Goal: Information Seeking & Learning: Find specific fact

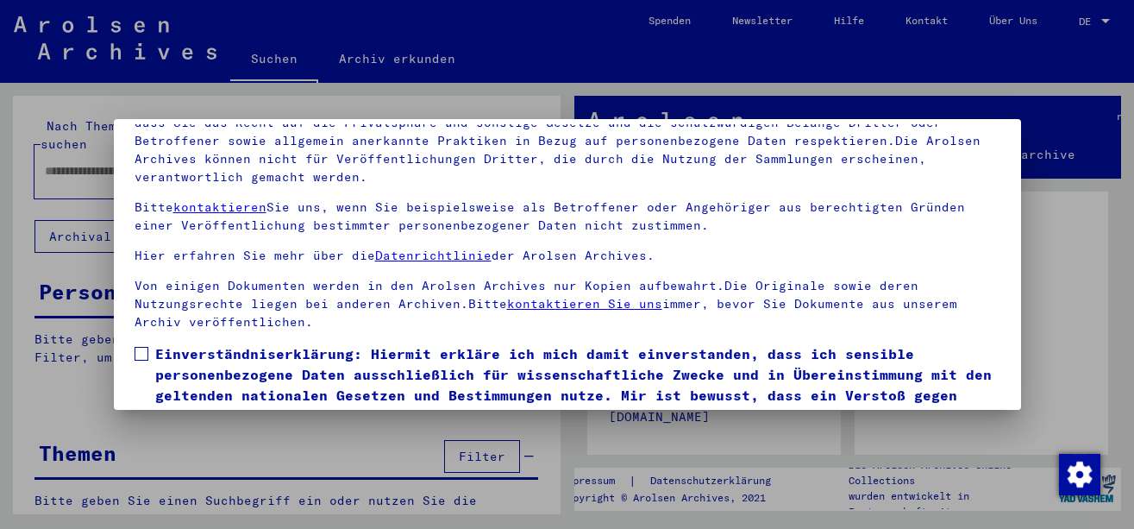
scroll to position [139, 0]
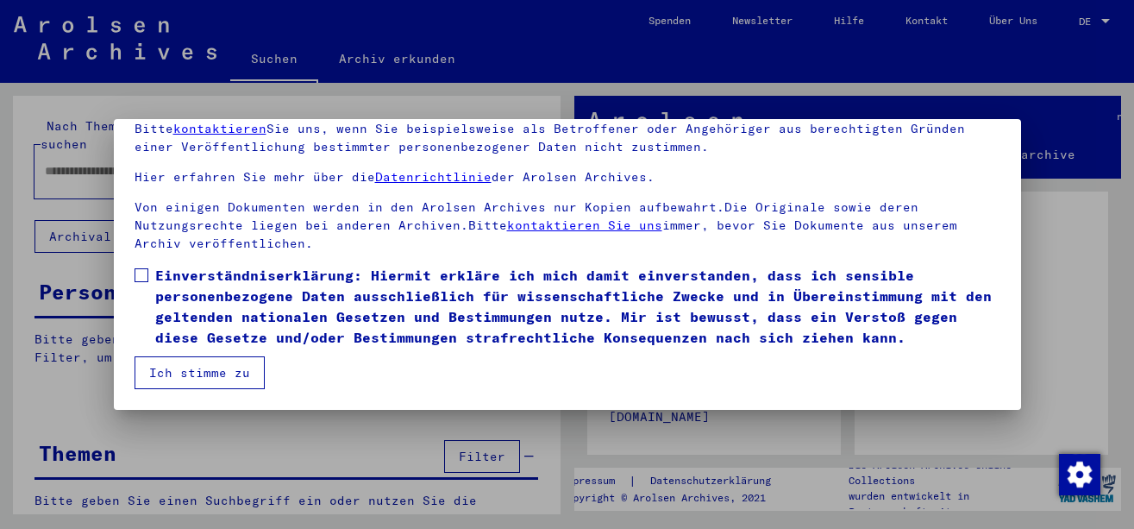
click at [211, 282] on span "Einverständniserklärung: Hiermit erkläre ich mich damit einverstanden, dass ich…" at bounding box center [577, 306] width 845 height 83
click at [211, 367] on button "Ich stimme zu" at bounding box center [200, 372] width 130 height 33
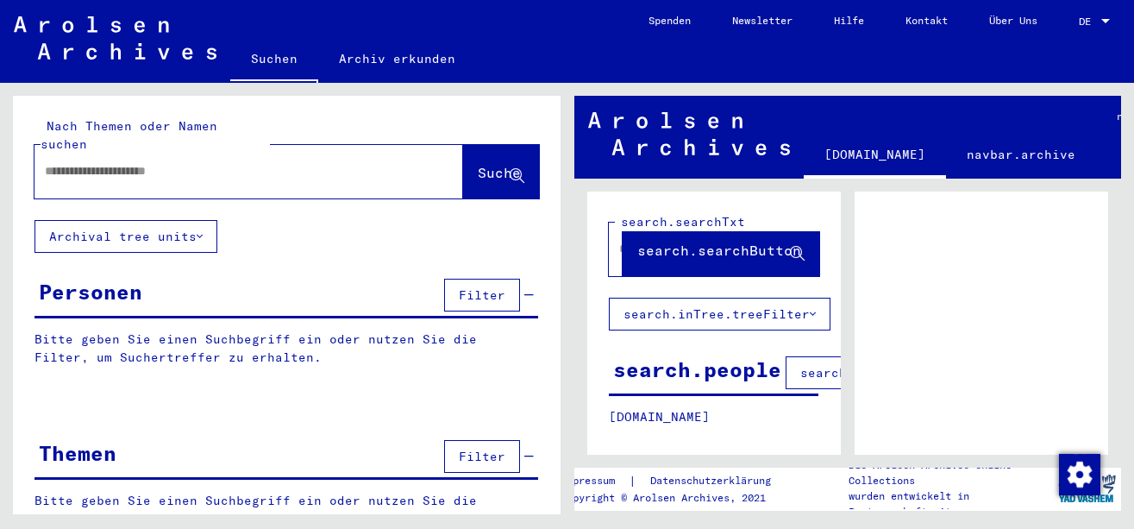
click at [159, 184] on div "Nach Themen oder Namen suchen Suche" at bounding box center [287, 158] width 548 height 124
click at [212, 163] on div at bounding box center [228, 171] width 387 height 39
click at [214, 162] on input "text" at bounding box center [233, 171] width 377 height 18
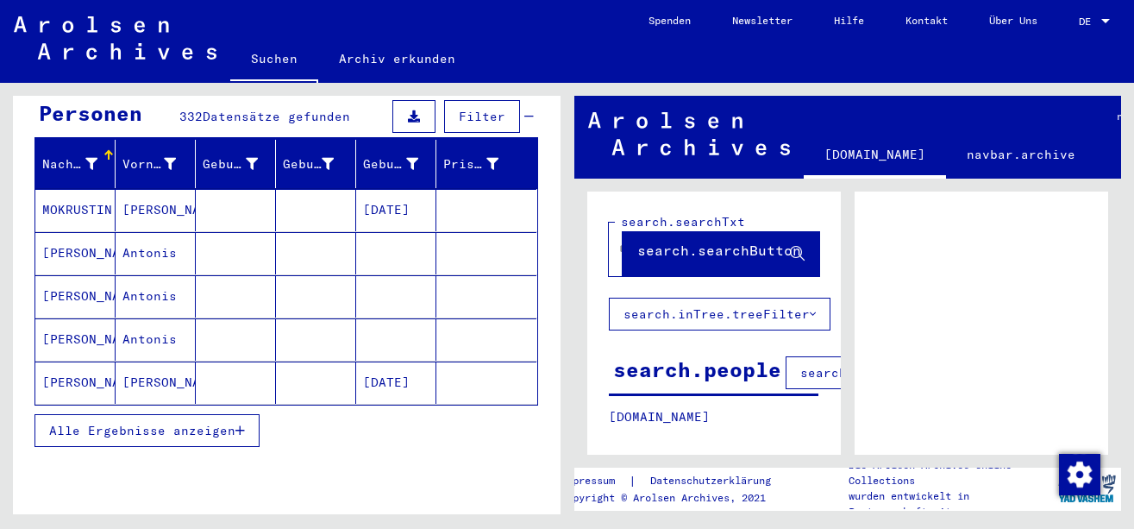
scroll to position [144, 0]
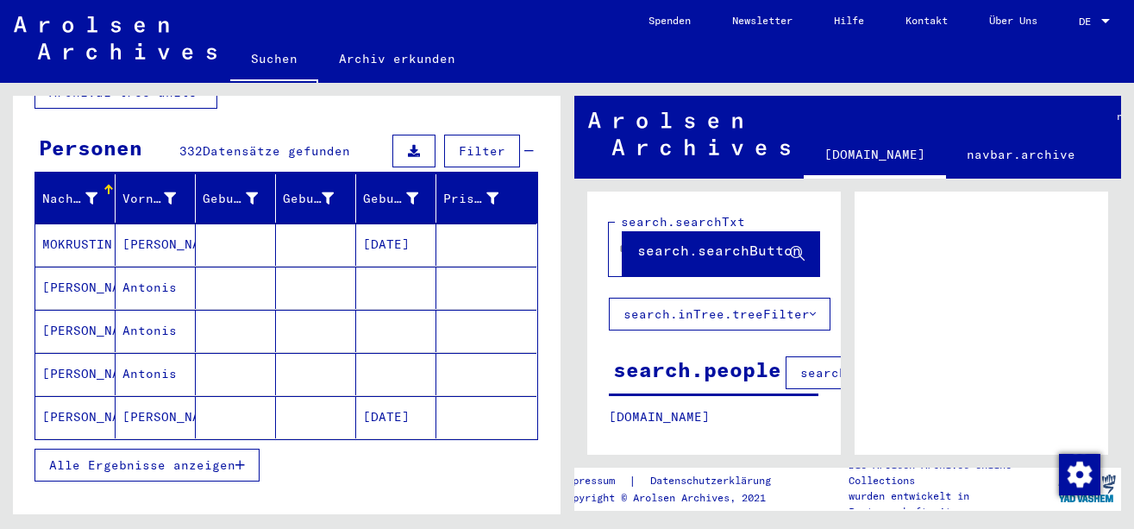
click at [256, 267] on mat-cell at bounding box center [236, 288] width 80 height 42
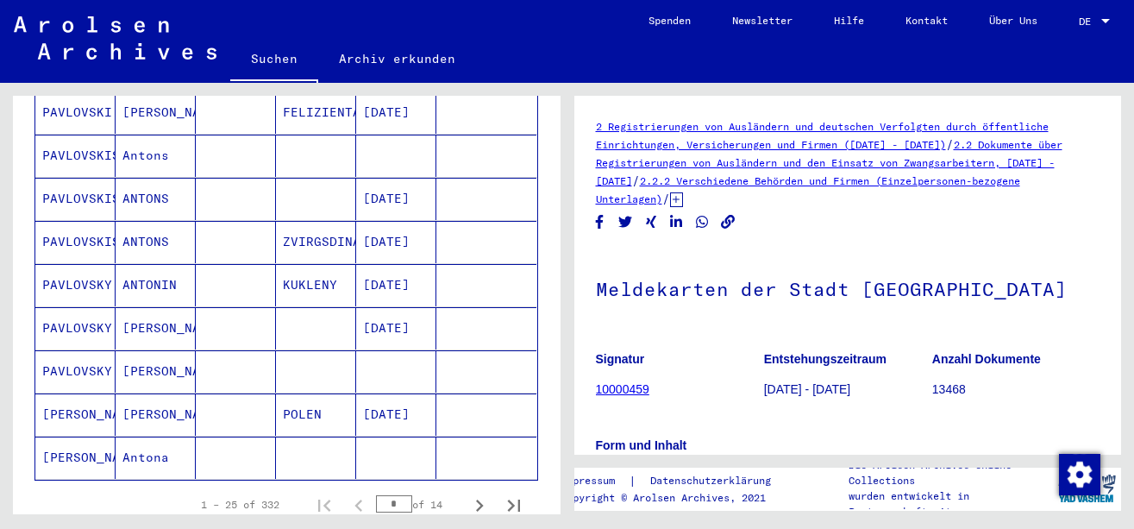
scroll to position [1007, 0]
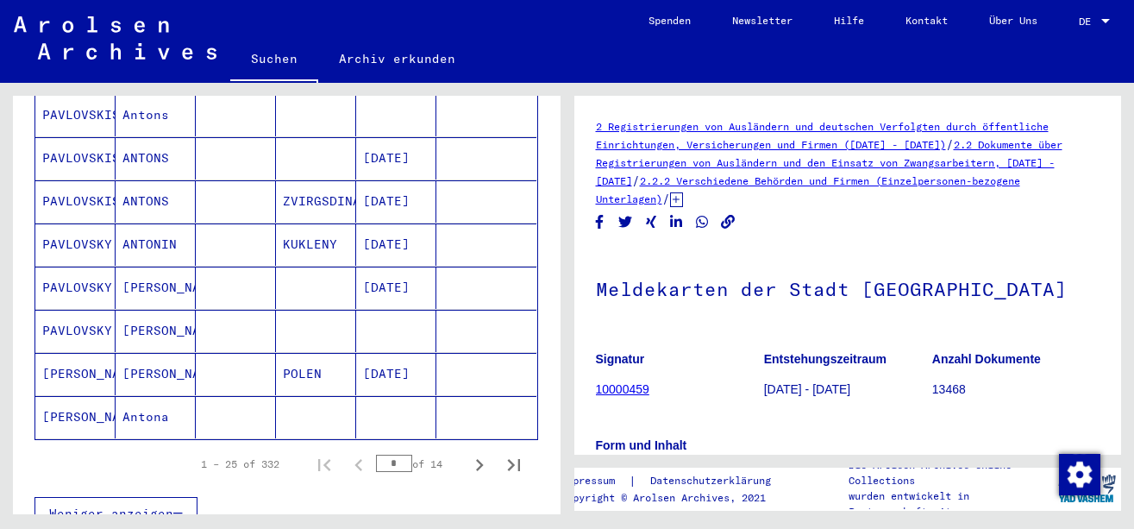
click at [386, 269] on mat-cell "[DATE]" at bounding box center [396, 288] width 80 height 42
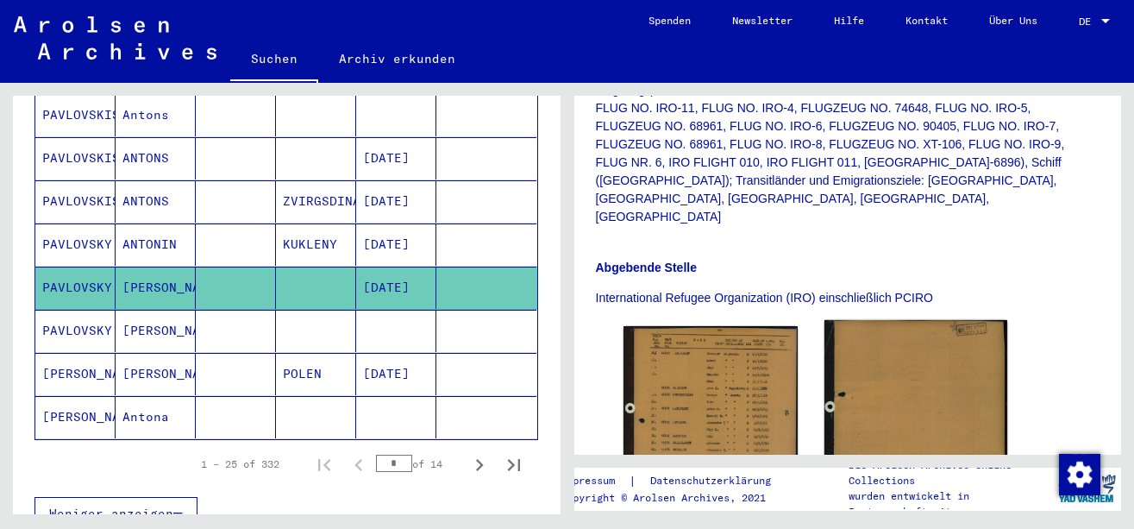
scroll to position [575, 0]
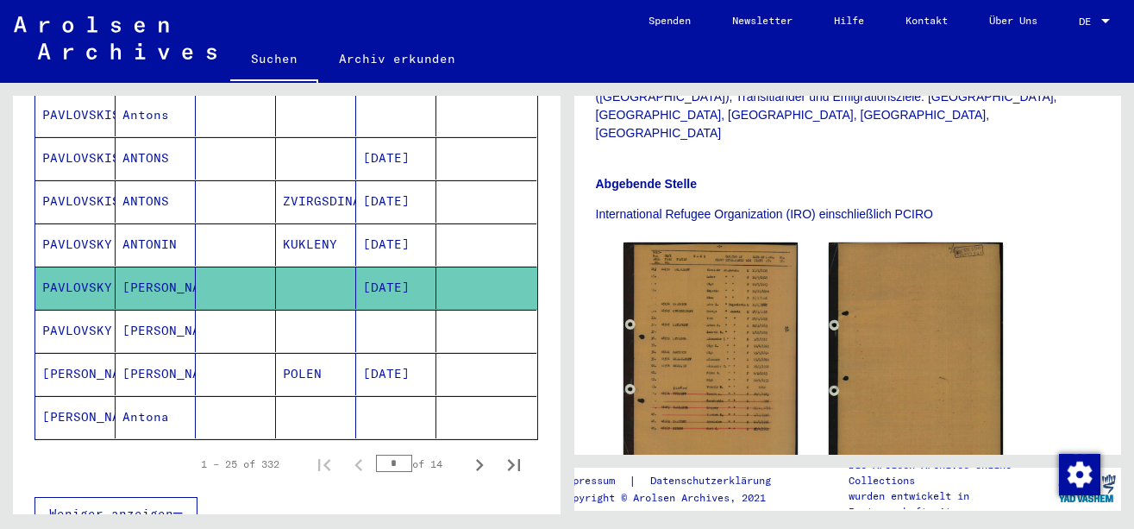
click at [1084, 20] on span "DE" at bounding box center [1088, 22] width 19 height 12
click at [1084, 32] on span "English" at bounding box center [1062, 30] width 42 height 13
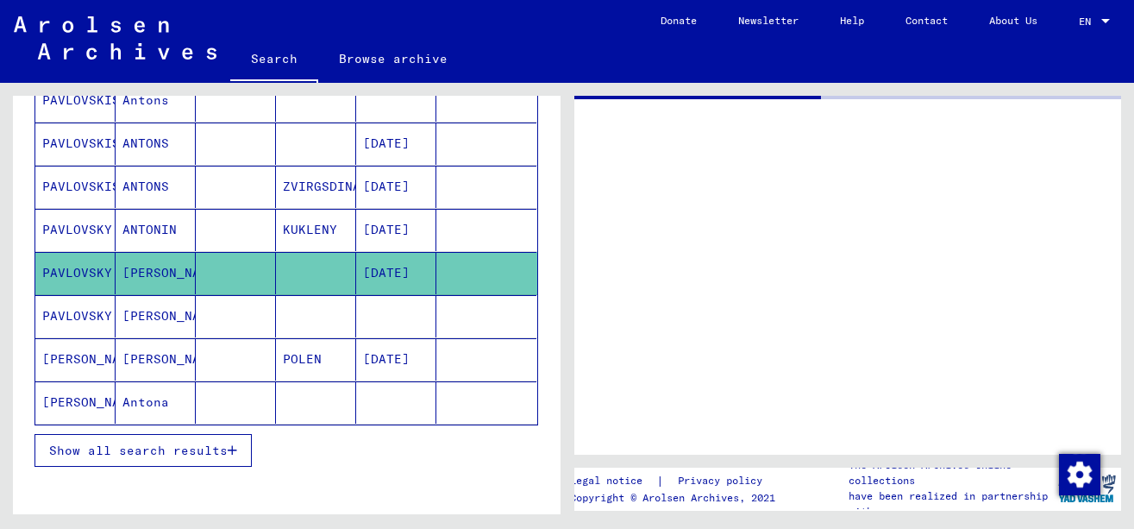
type input "********"
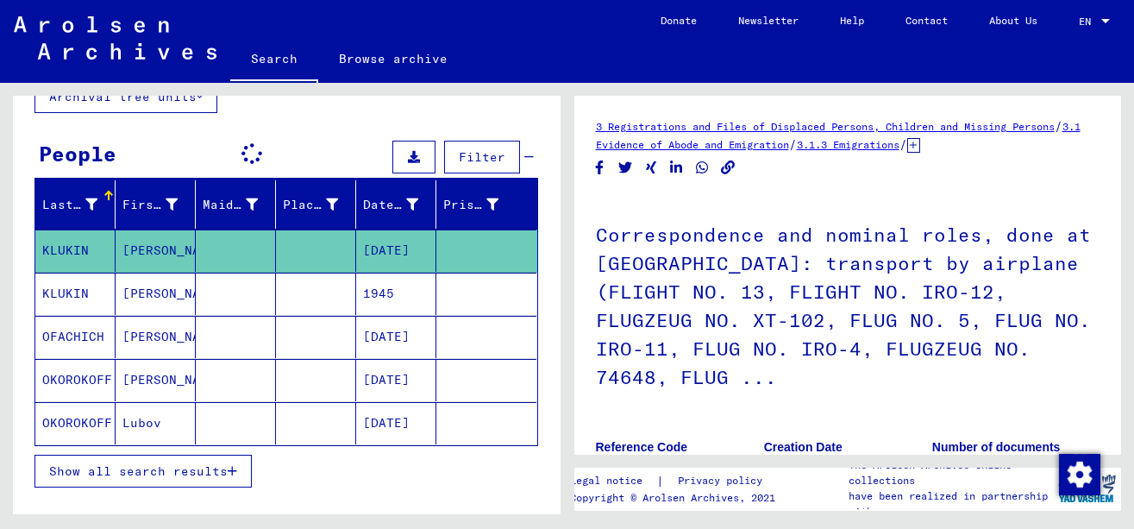
scroll to position [79, 0]
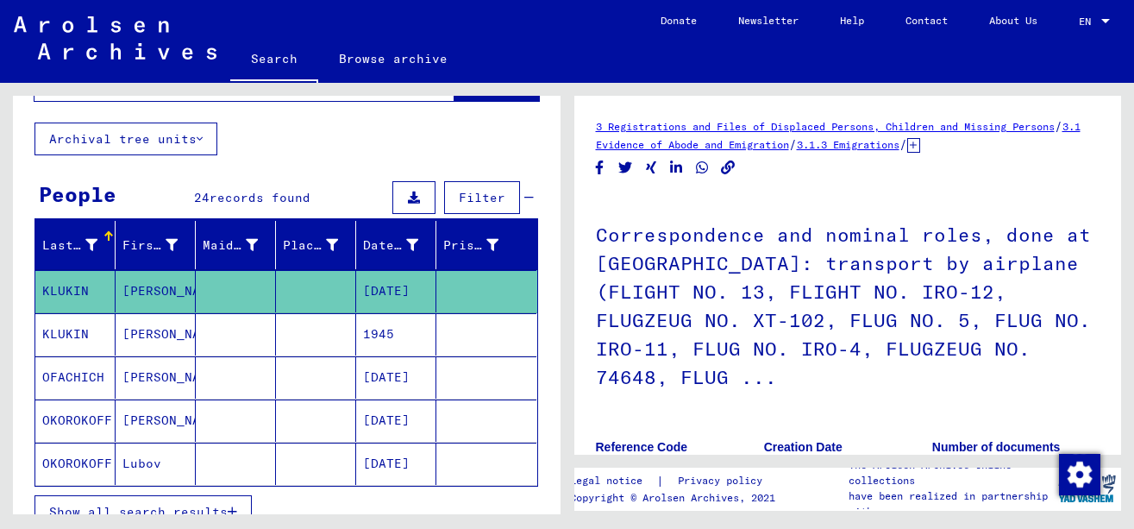
click at [232, 495] on button "Show all search results" at bounding box center [143, 511] width 217 height 33
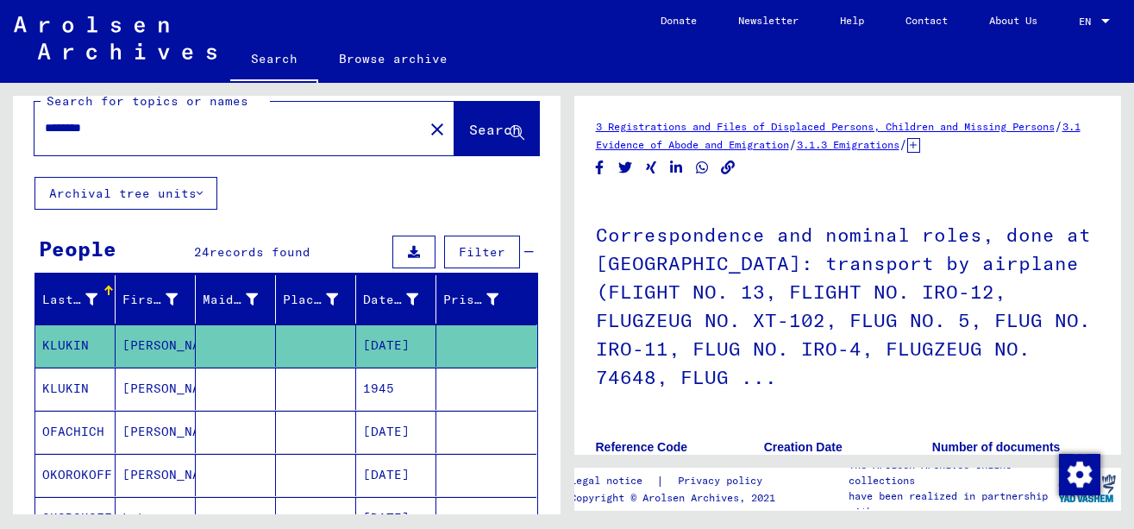
scroll to position [0, 0]
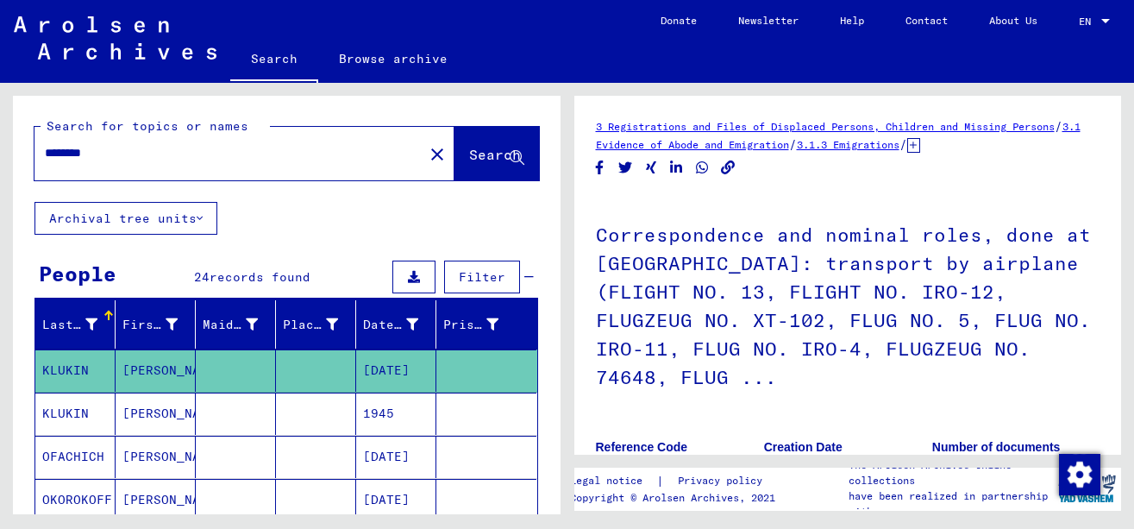
drag, startPoint x: 209, startPoint y: 154, endPoint x: 193, endPoint y: 154, distance: 15.6
click at [193, 154] on input "********" at bounding box center [229, 153] width 368 height 18
type input "**********"
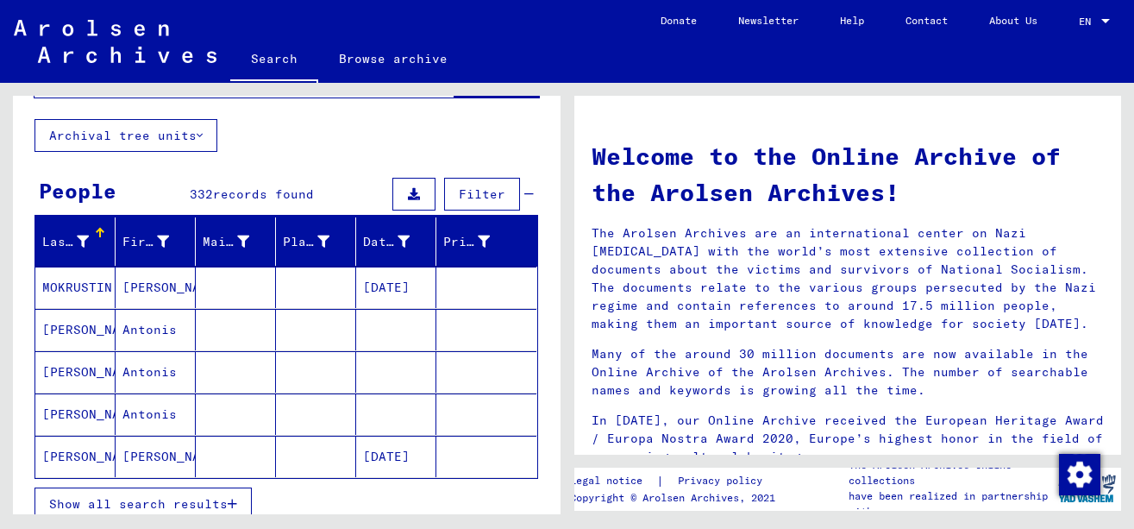
scroll to position [144, 0]
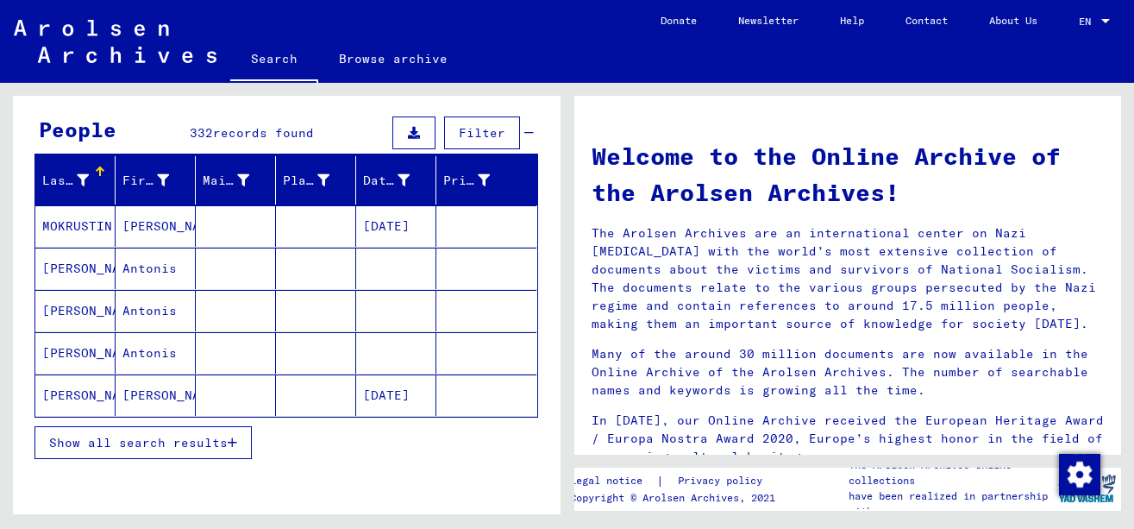
click at [317, 284] on mat-cell at bounding box center [316, 268] width 80 height 41
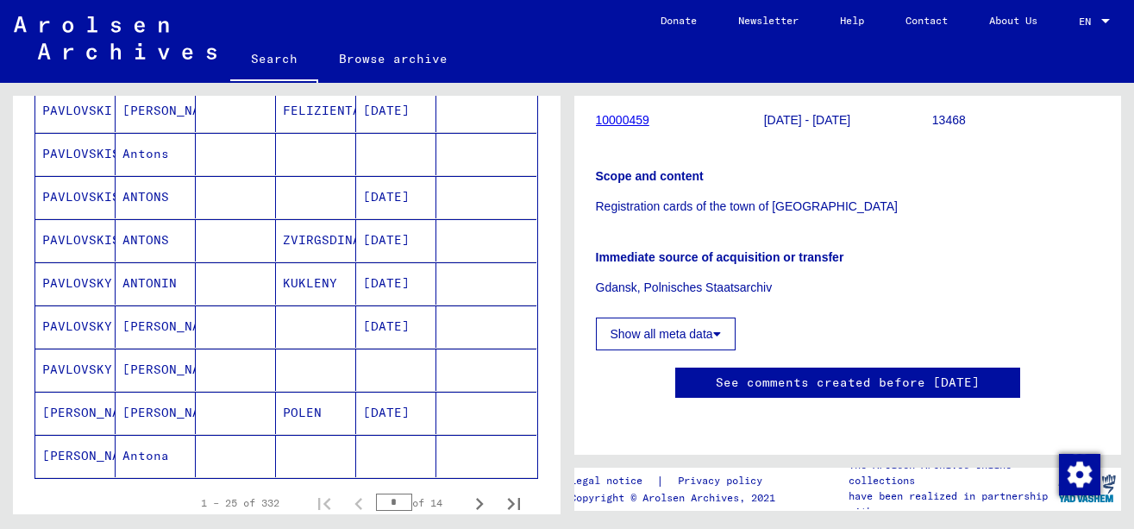
scroll to position [1007, 0]
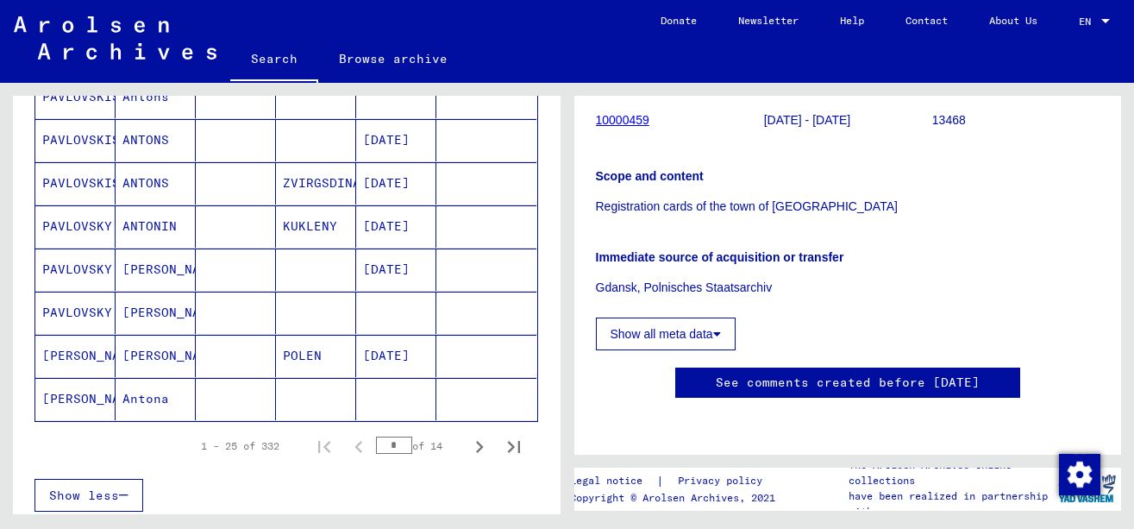
click at [390, 275] on mat-cell "[DATE]" at bounding box center [396, 269] width 80 height 42
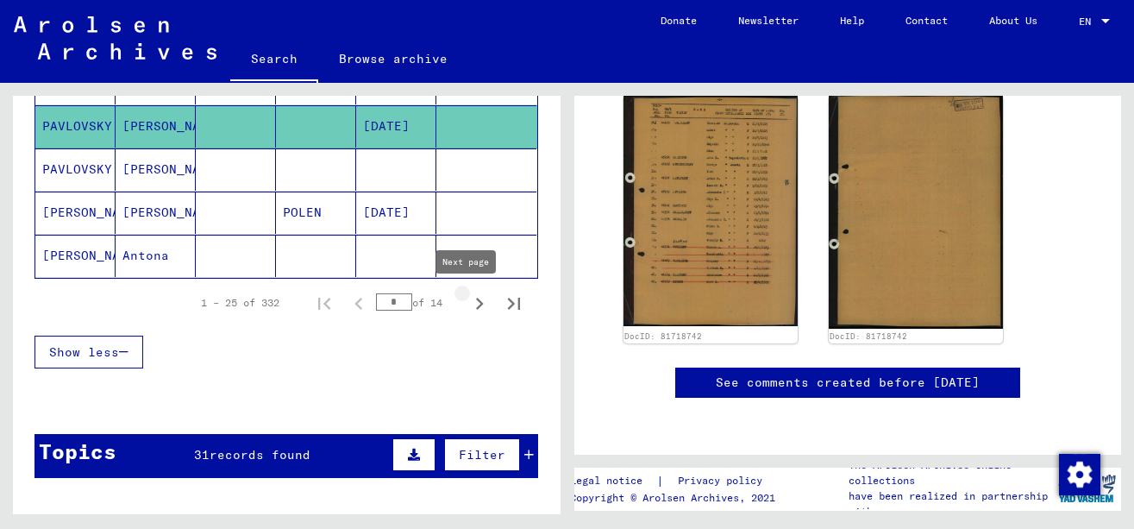
click at [468, 307] on icon "Next page" at bounding box center [480, 304] width 24 height 24
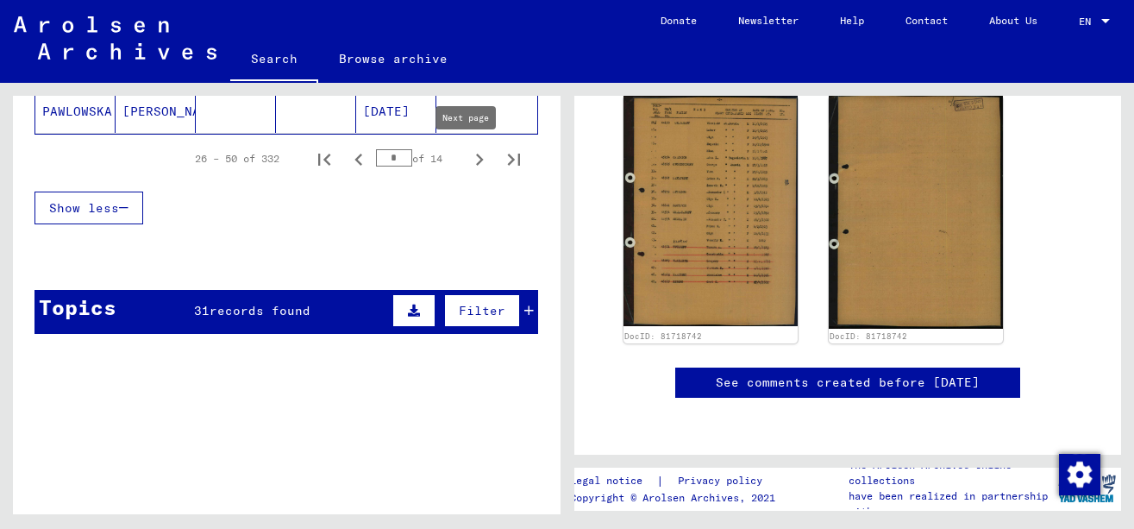
click at [475, 161] on icon "Next page" at bounding box center [480, 160] width 24 height 24
type input "*"
